Goal: Information Seeking & Learning: Find specific page/section

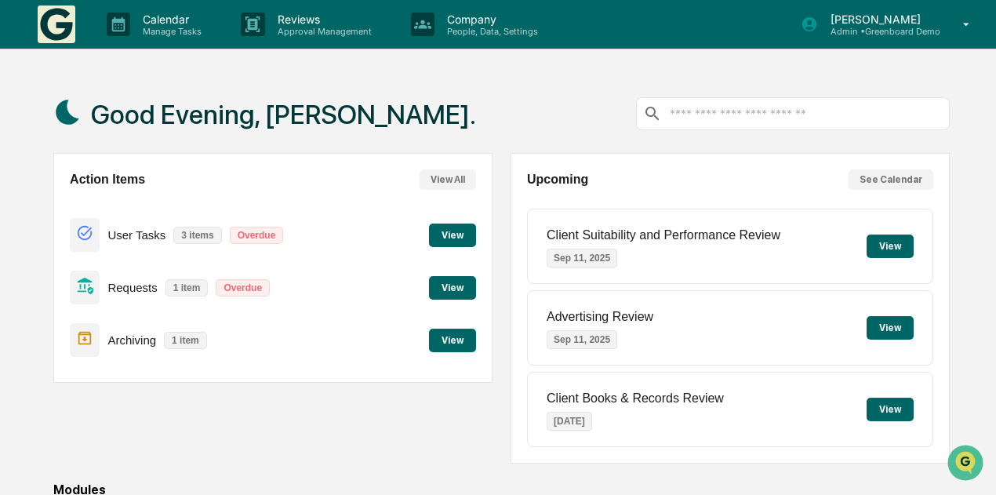
click at [888, 9] on div "[PERSON_NAME] Admin • Greenboard Demo" at bounding box center [890, 24] width 211 height 49
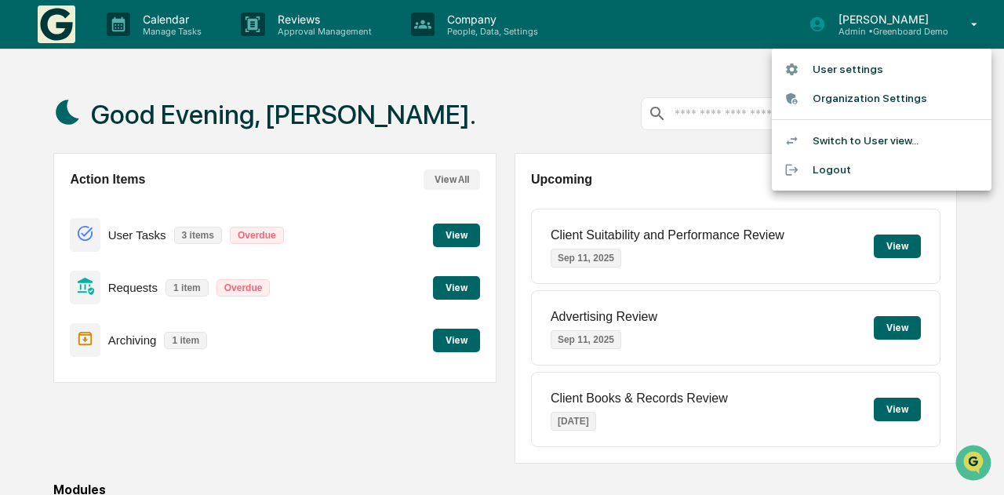
click at [869, 147] on li "Switch to User view..." at bounding box center [882, 140] width 220 height 29
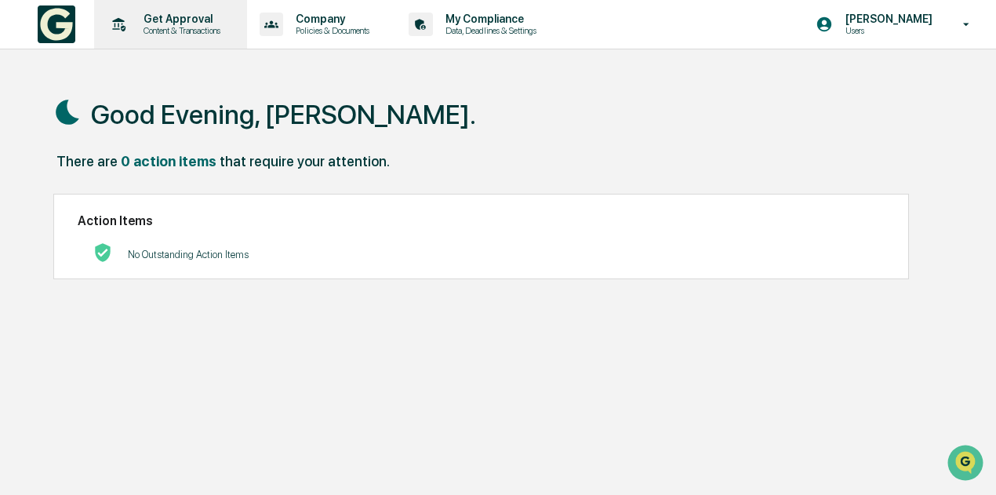
click at [196, 20] on p "Get Approval" at bounding box center [179, 19] width 97 height 13
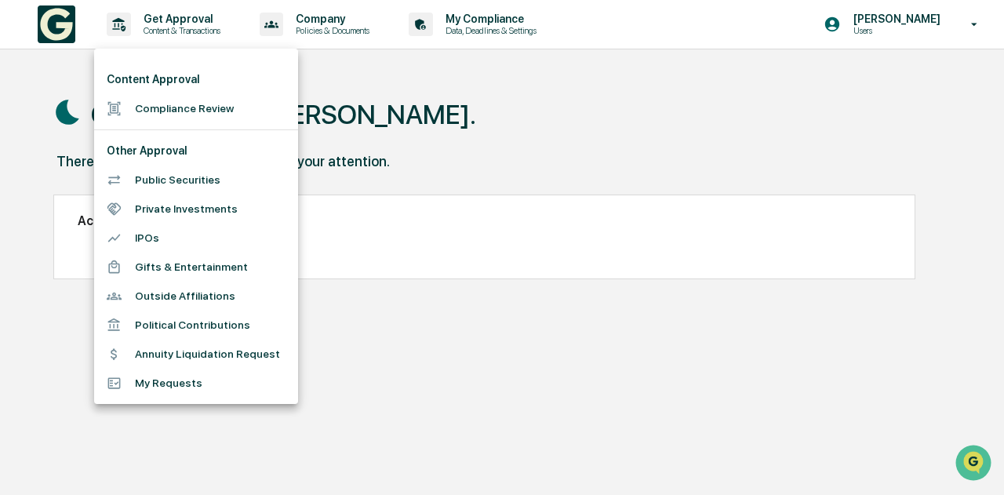
click at [353, 21] on div at bounding box center [502, 247] width 1004 height 495
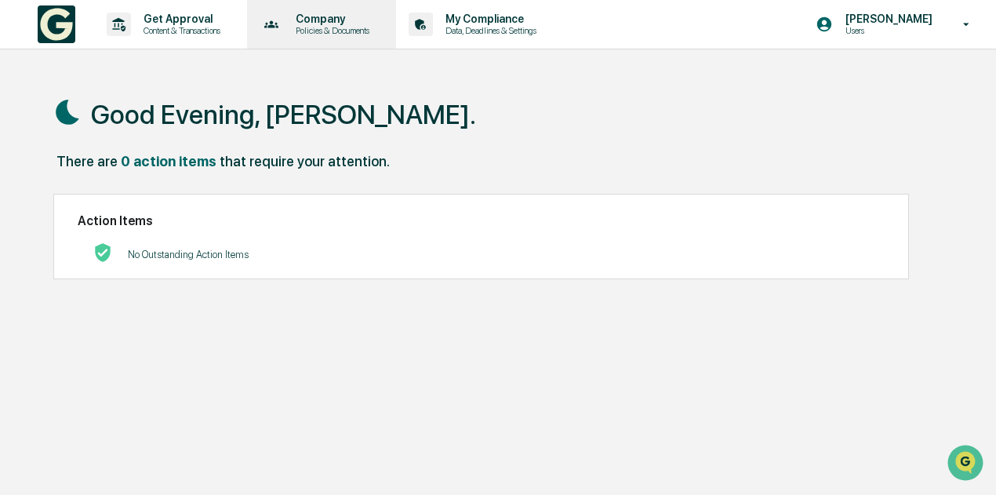
click at [326, 20] on p "Company" at bounding box center [330, 19] width 94 height 13
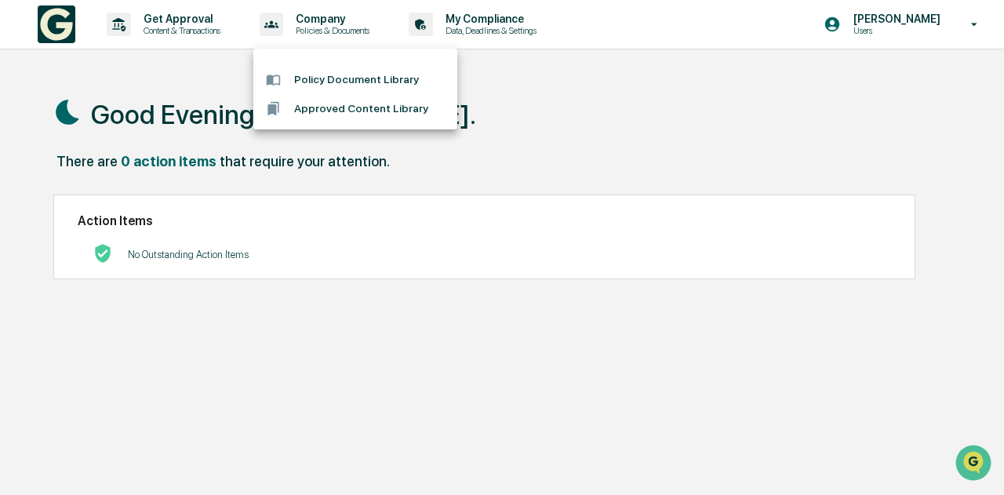
click at [502, 27] on div at bounding box center [502, 247] width 1004 height 495
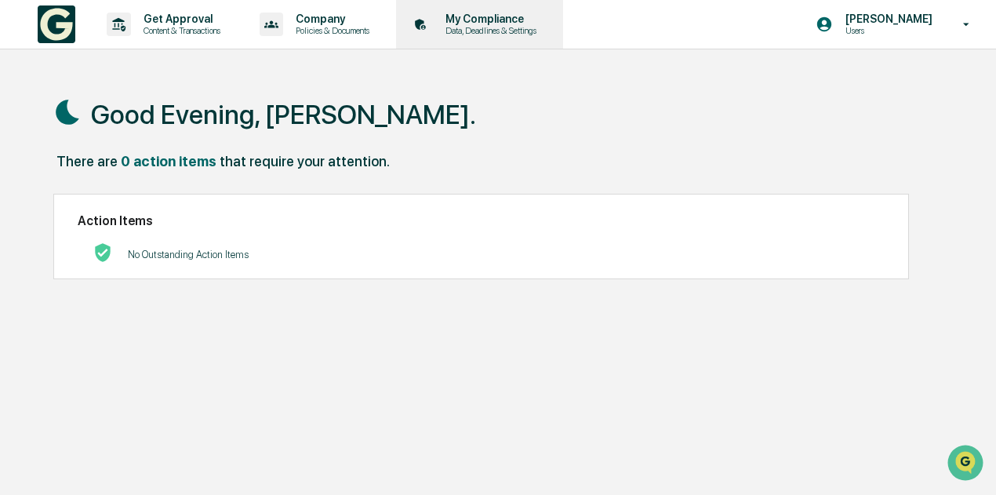
click at [496, 20] on p "My Compliance" at bounding box center [488, 19] width 111 height 13
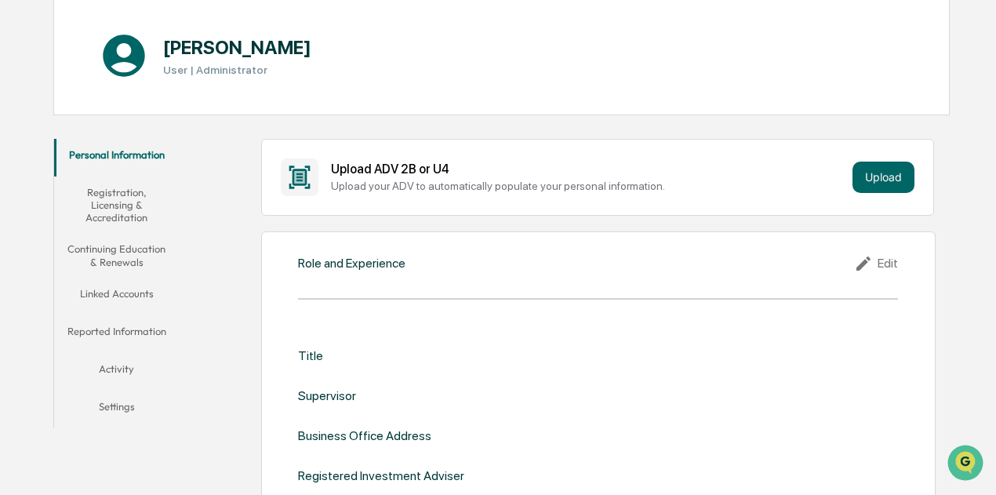
scroll to position [235, 0]
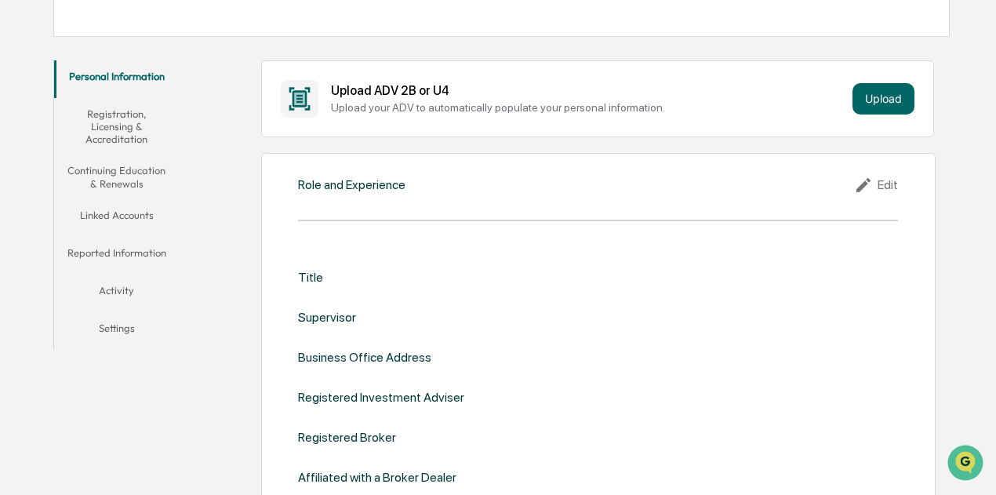
click at [147, 170] on button "Continuing Education & Renewals" at bounding box center [116, 177] width 125 height 45
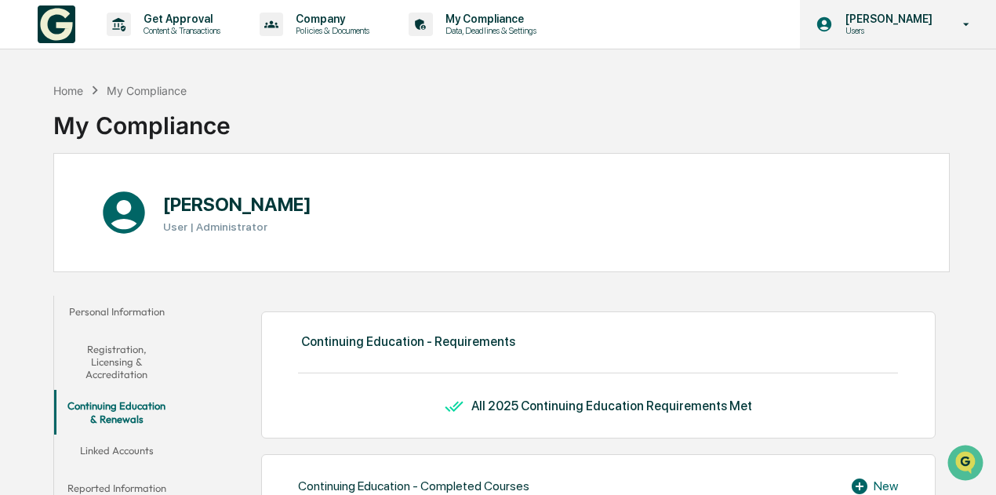
click at [923, 24] on p "[PERSON_NAME]" at bounding box center [886, 19] width 107 height 13
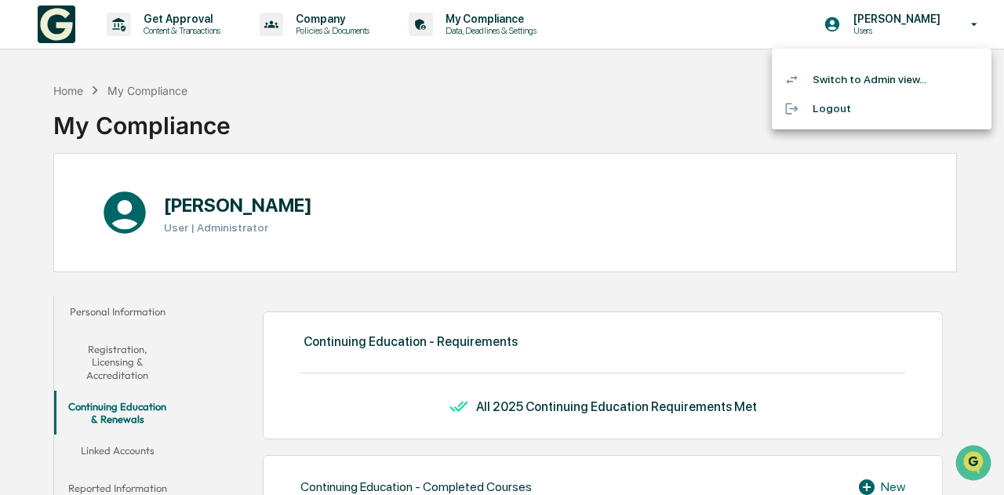
click at [877, 89] on li "Switch to Admin view..." at bounding box center [882, 79] width 220 height 29
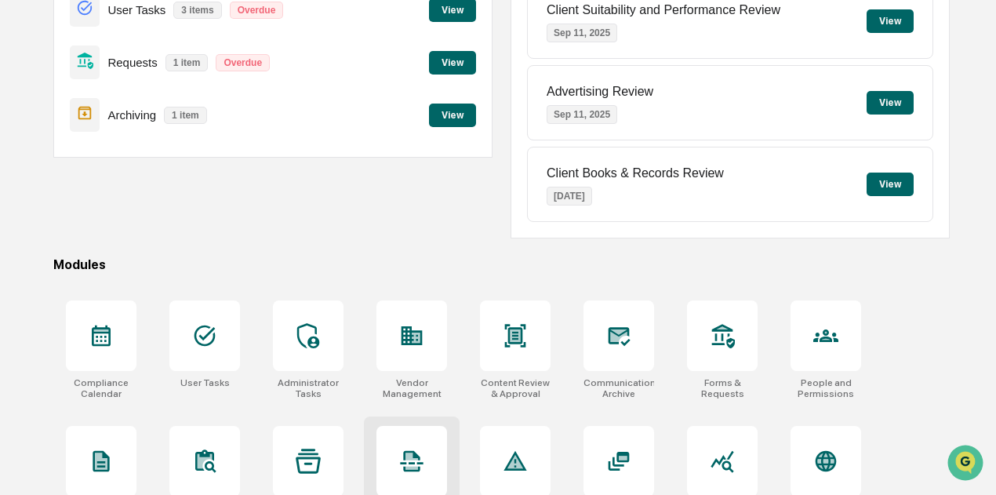
scroll to position [387, 0]
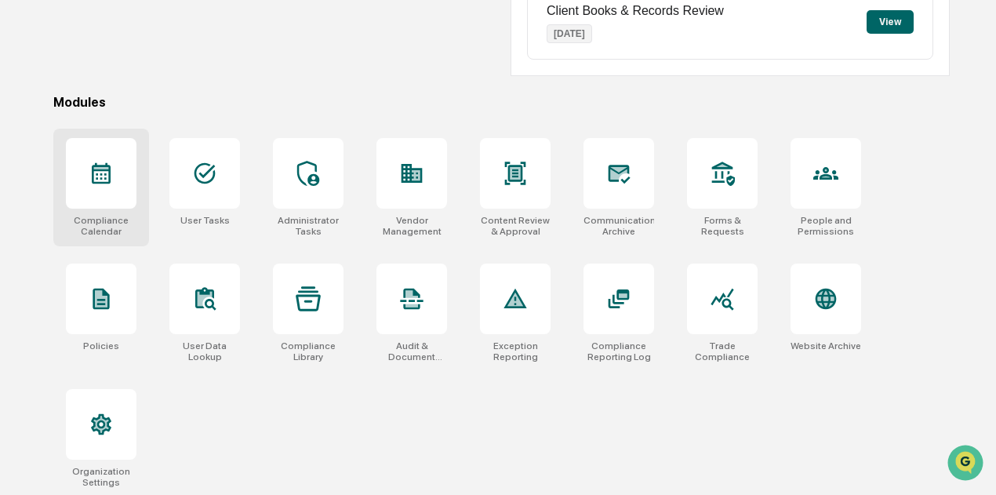
click at [107, 181] on icon at bounding box center [101, 173] width 19 height 21
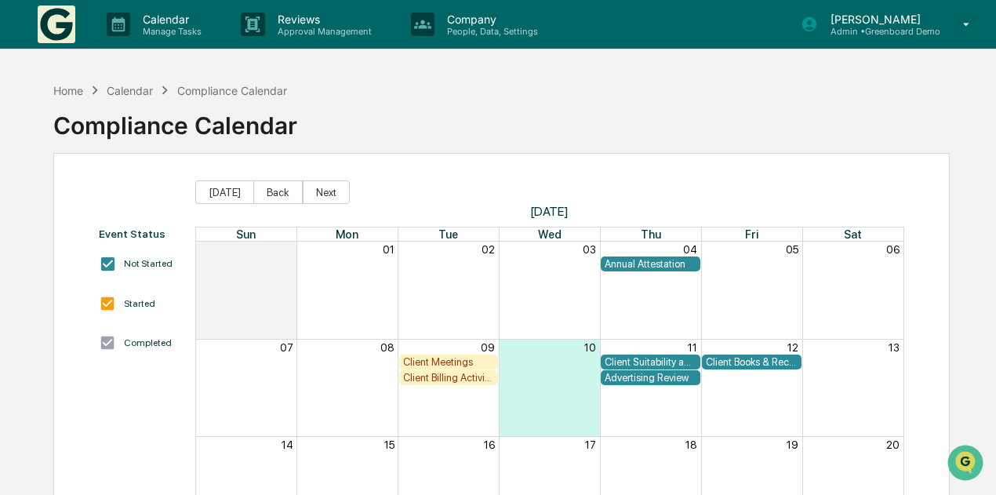
click at [45, 28] on img at bounding box center [57, 24] width 38 height 38
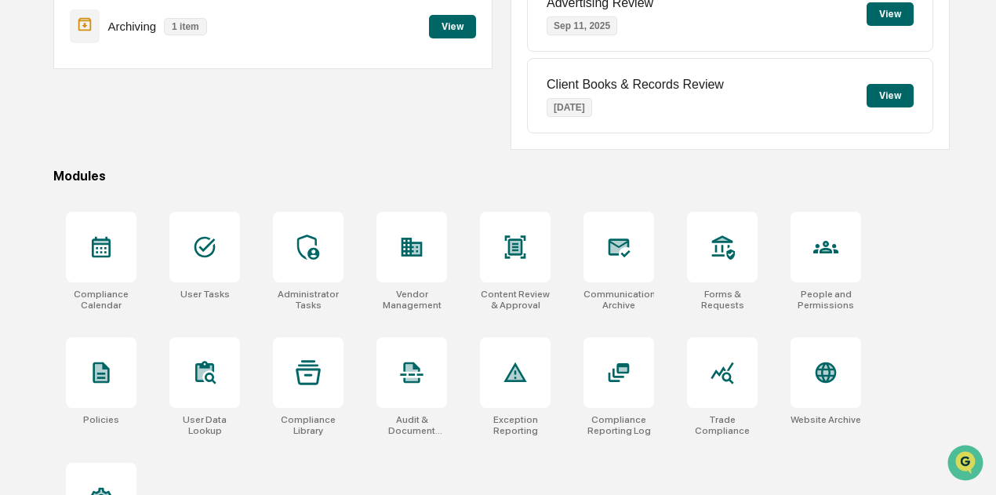
scroll to position [387, 0]
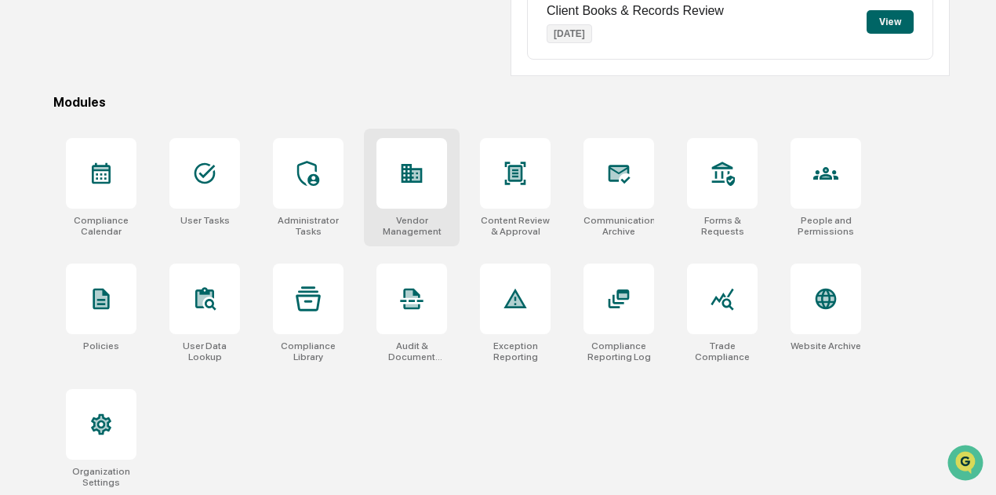
click at [411, 178] on icon at bounding box center [412, 173] width 21 height 19
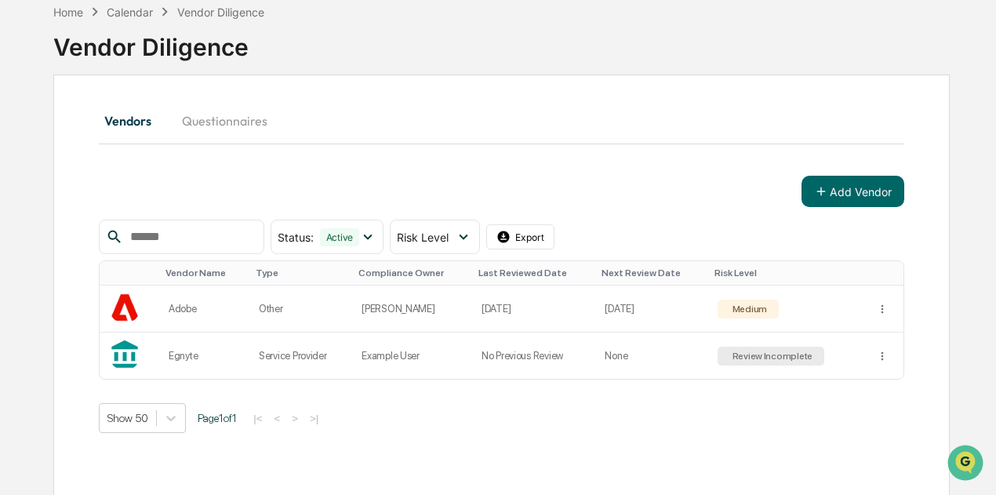
click at [231, 231] on input "text" at bounding box center [190, 237] width 133 height 20
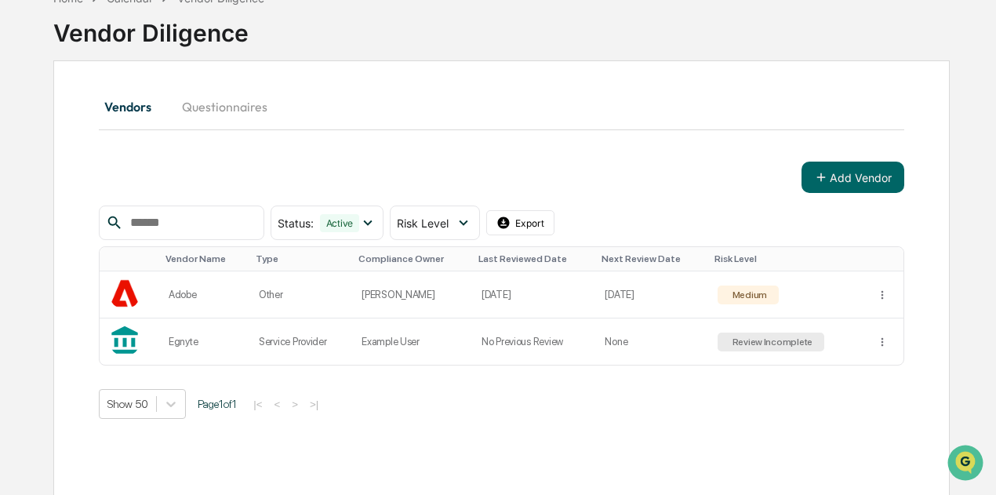
scroll to position [104, 0]
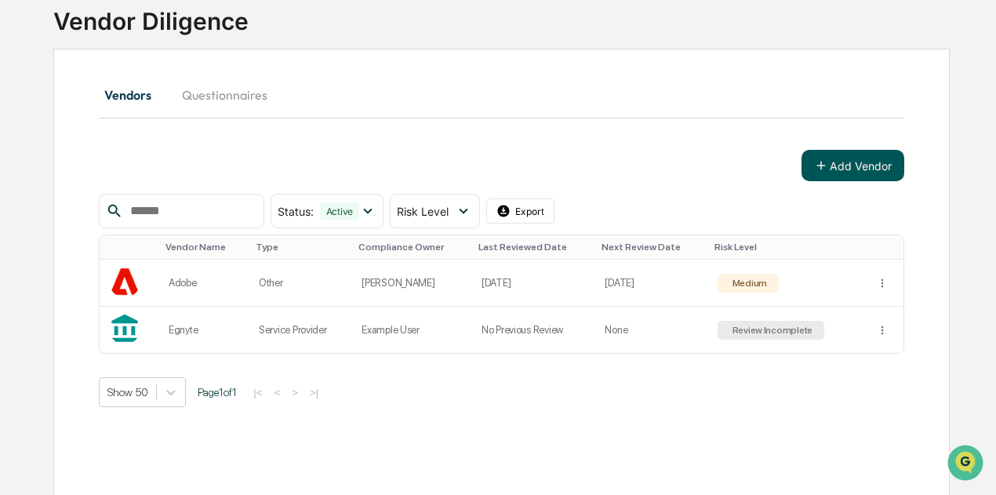
click at [832, 167] on button "Add Vendor" at bounding box center [853, 165] width 103 height 31
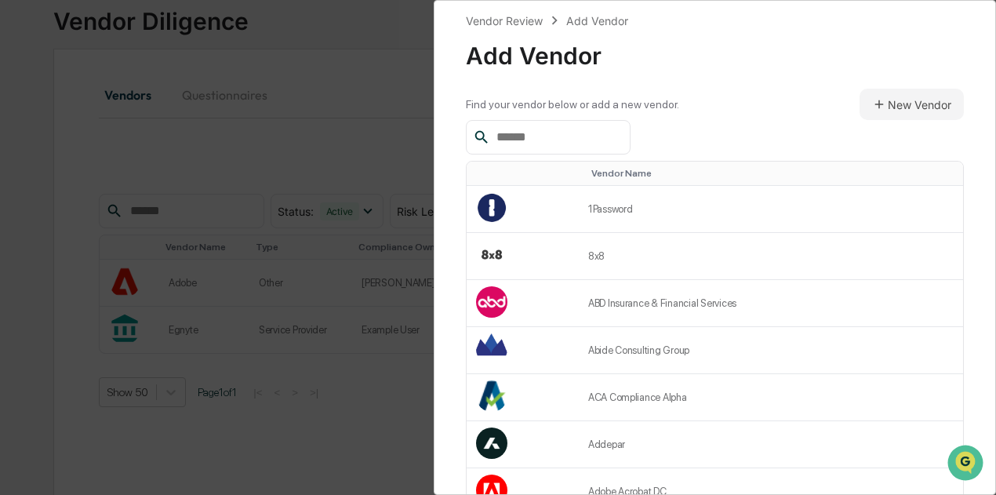
scroll to position [0, 0]
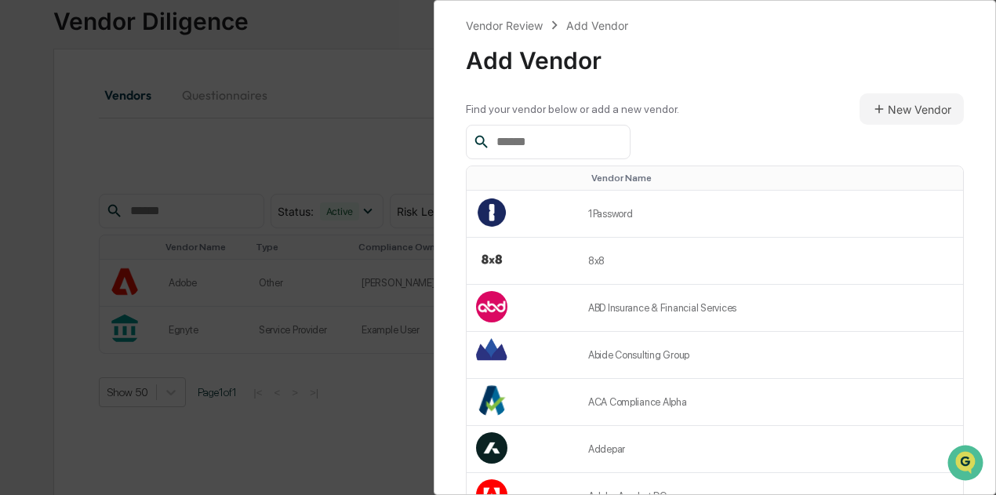
click at [362, 129] on div "Vendor Review Add Vendor Add Vendor Find your vendor below or add a new vendor.…" at bounding box center [498, 247] width 996 height 495
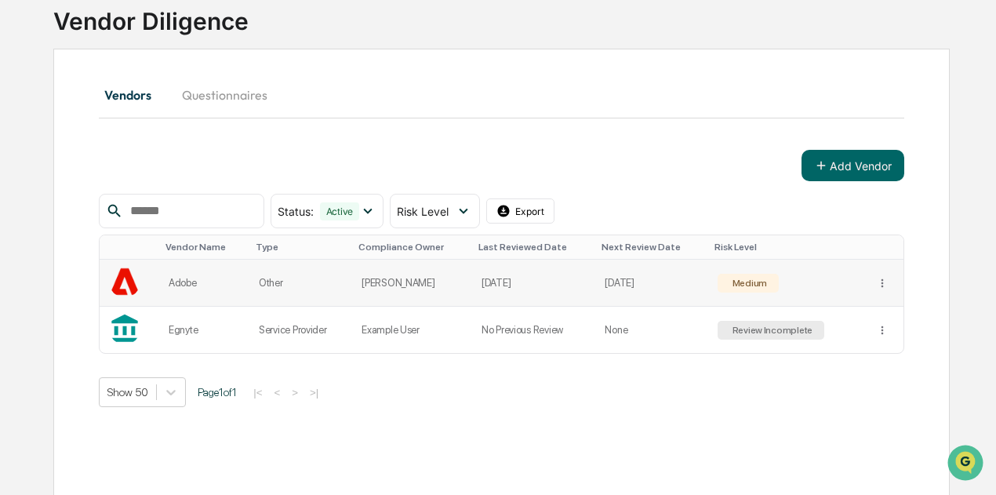
click at [282, 284] on td "Other" at bounding box center [300, 283] width 103 height 47
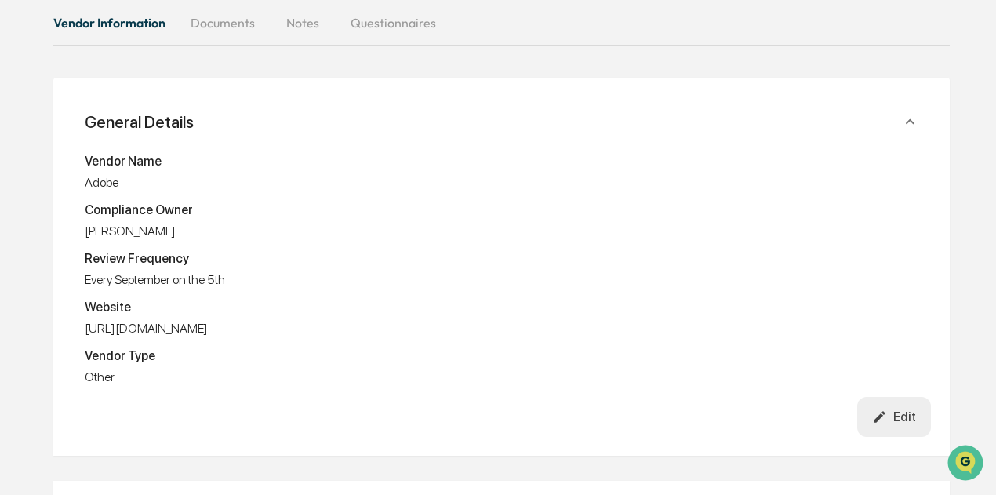
scroll to position [104, 0]
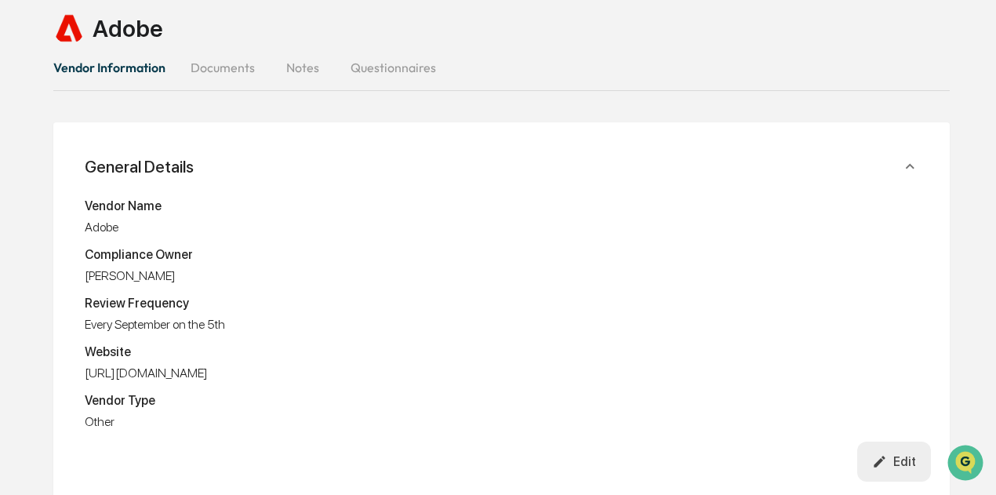
click at [226, 67] on button "Documents" at bounding box center [222, 68] width 89 height 38
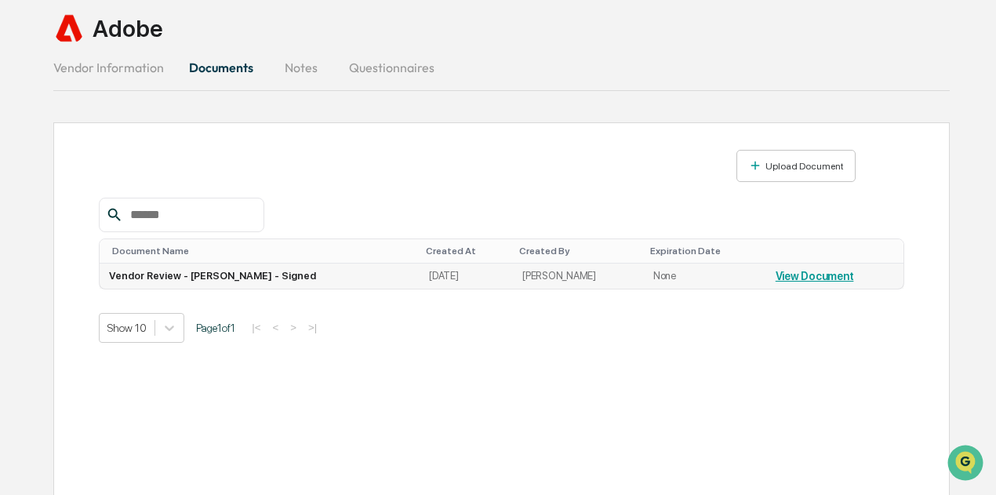
click at [835, 264] on td "View Document" at bounding box center [834, 276] width 137 height 25
click at [831, 271] on link "View Document" at bounding box center [815, 276] width 78 height 13
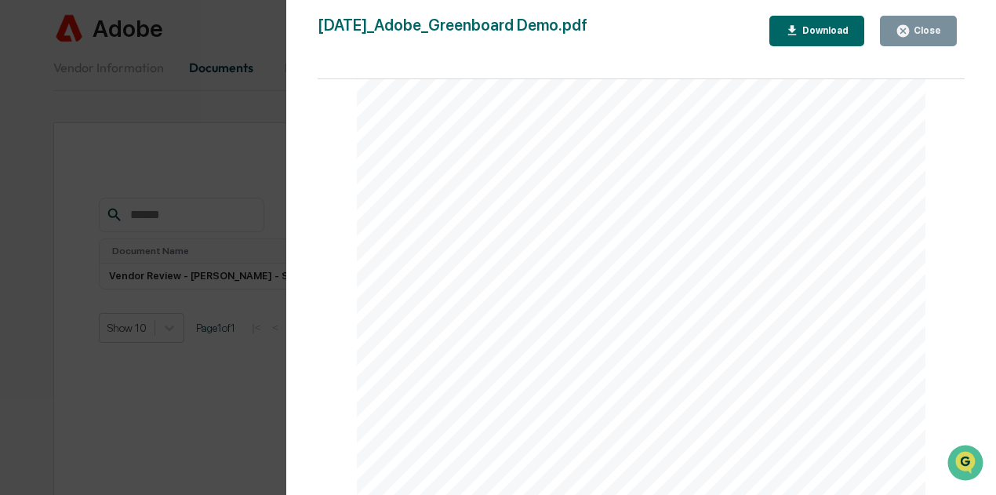
scroll to position [1961, 0]
click at [909, 33] on icon "button" at bounding box center [903, 31] width 12 height 12
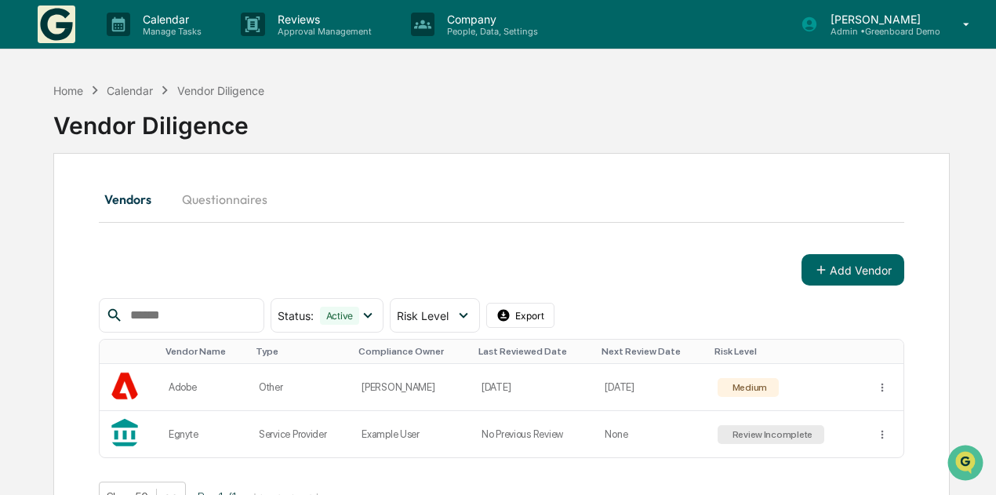
click at [60, 26] on img at bounding box center [57, 24] width 38 height 38
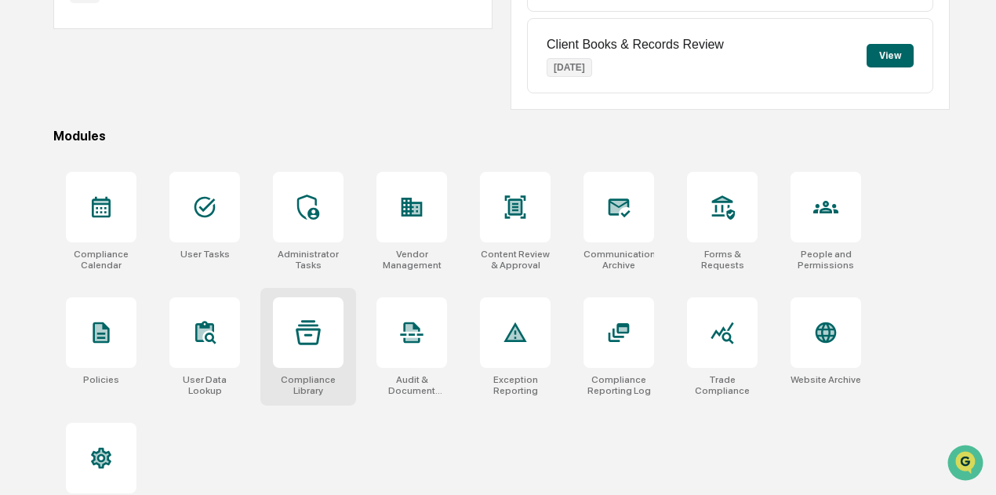
scroll to position [387, 0]
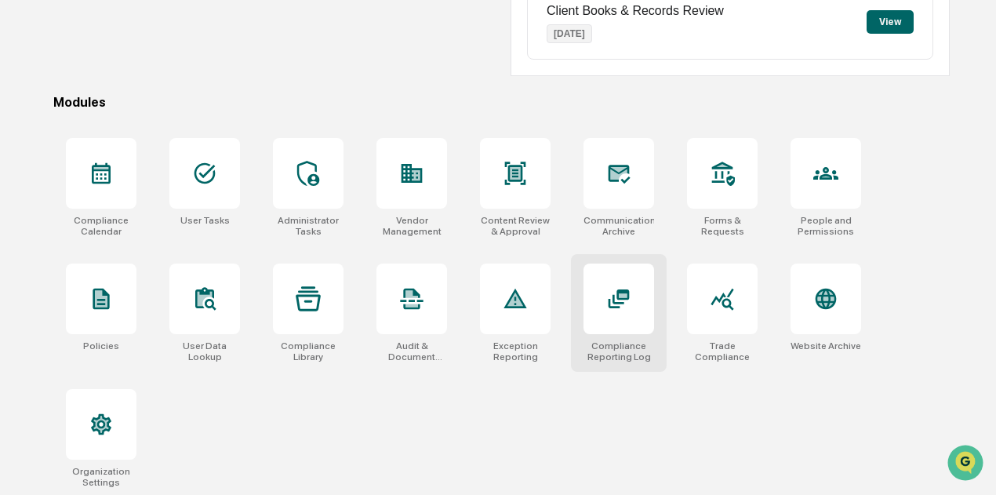
click at [629, 300] on icon at bounding box center [618, 298] width 25 height 25
